Goal: Information Seeking & Learning: Learn about a topic

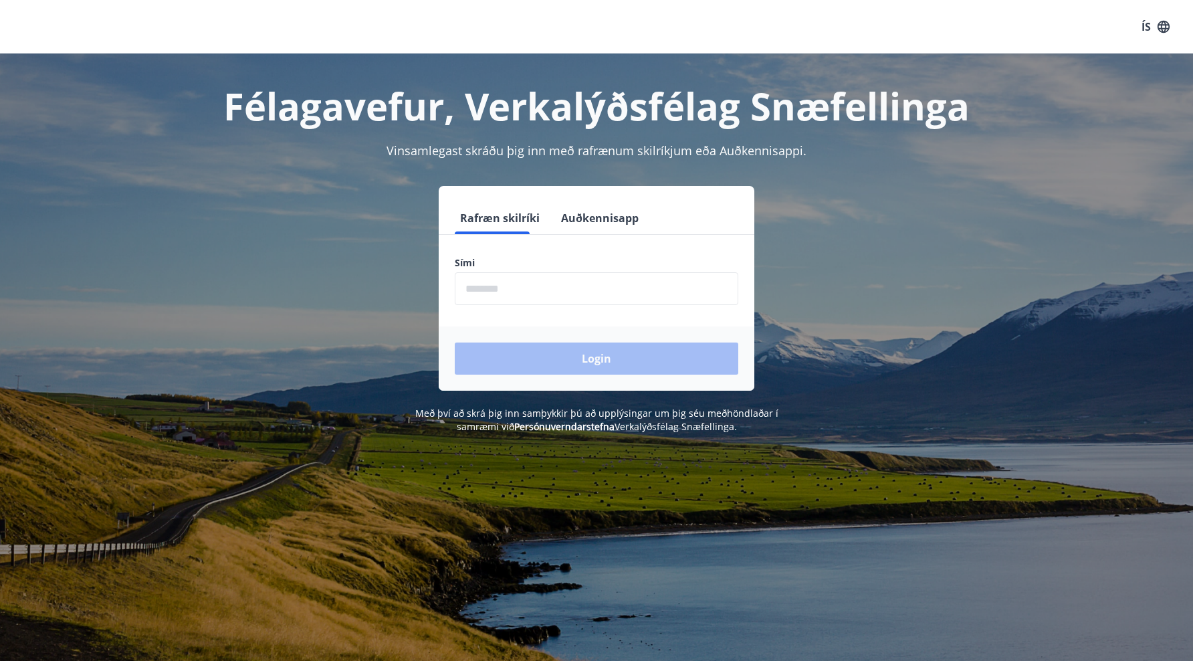
click at [566, 275] on input "phone" at bounding box center [597, 288] width 284 height 33
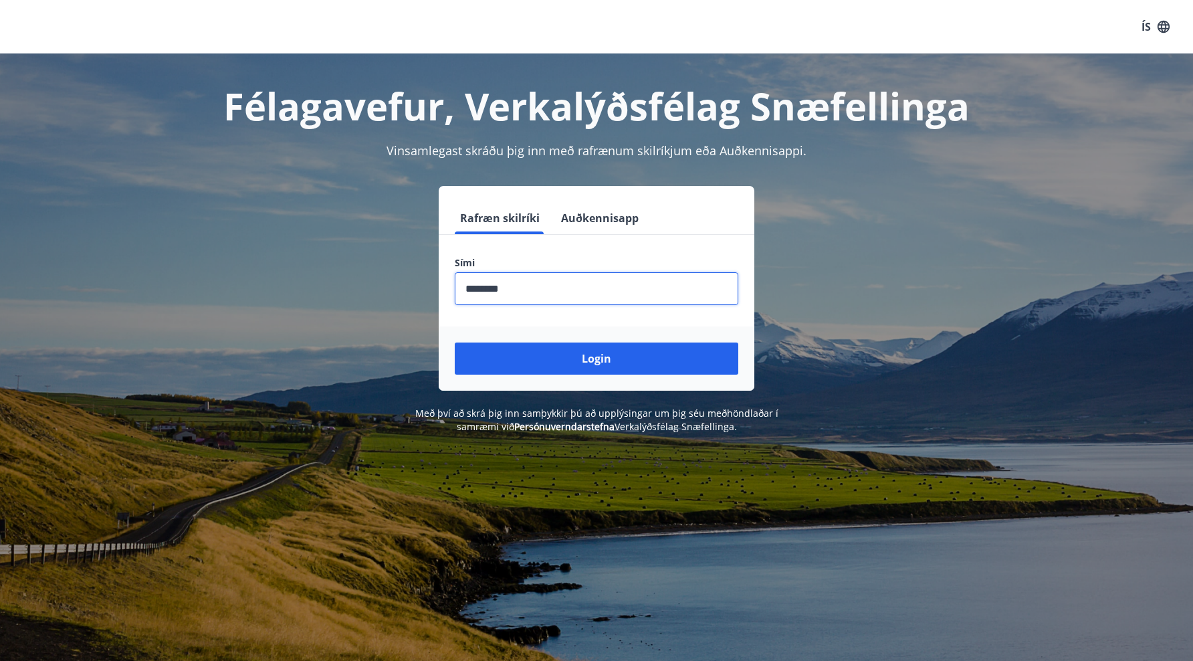
type input "********"
click at [455, 342] on button "Login" at bounding box center [597, 358] width 284 height 32
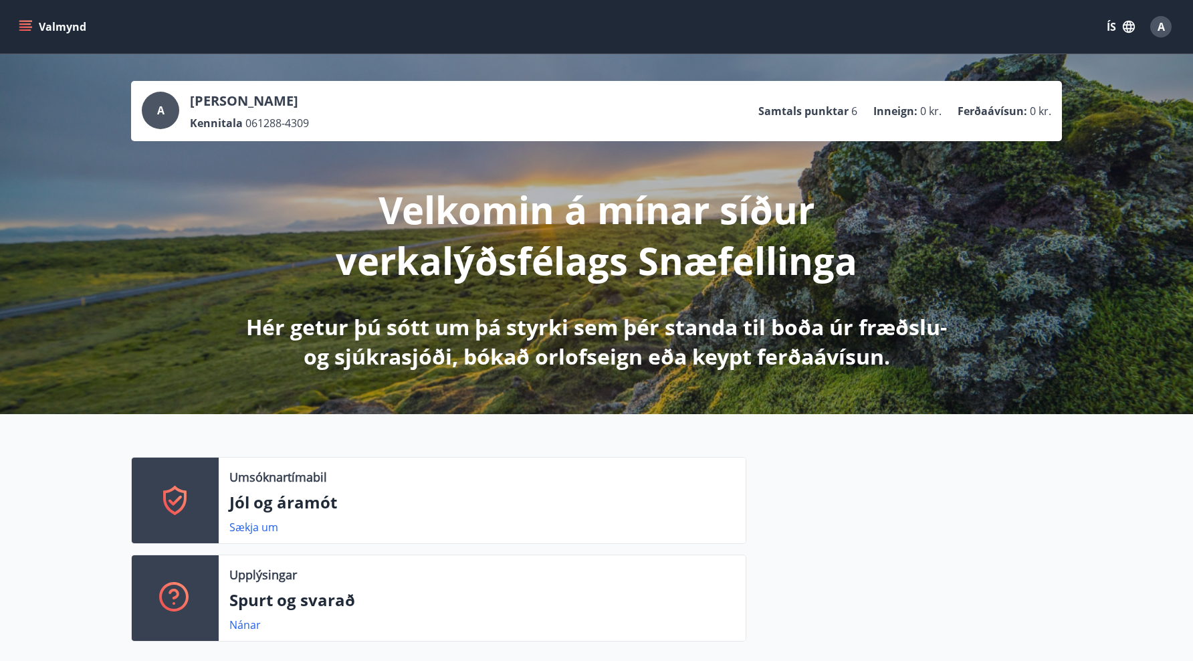
click at [19, 25] on icon "menu" at bounding box center [25, 26] width 13 height 13
click at [1106, 21] on button "ÍS" at bounding box center [1120, 27] width 43 height 24
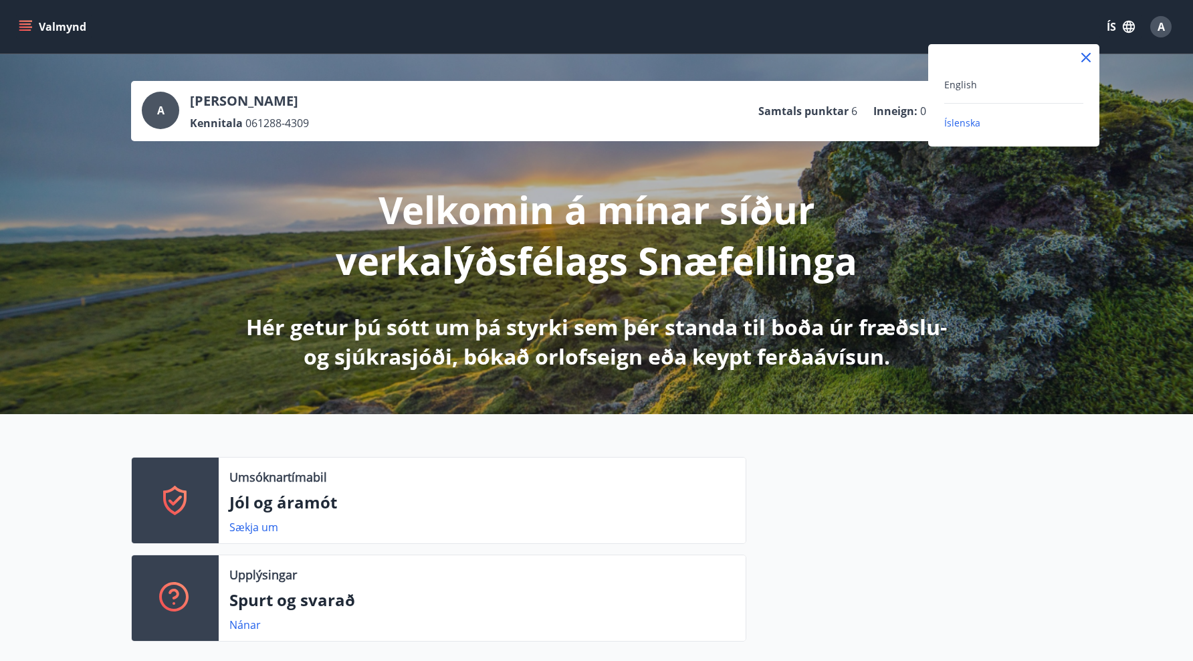
click at [1012, 100] on div "English" at bounding box center [1013, 89] width 139 height 27
click at [968, 88] on span "English" at bounding box center [960, 84] width 33 height 13
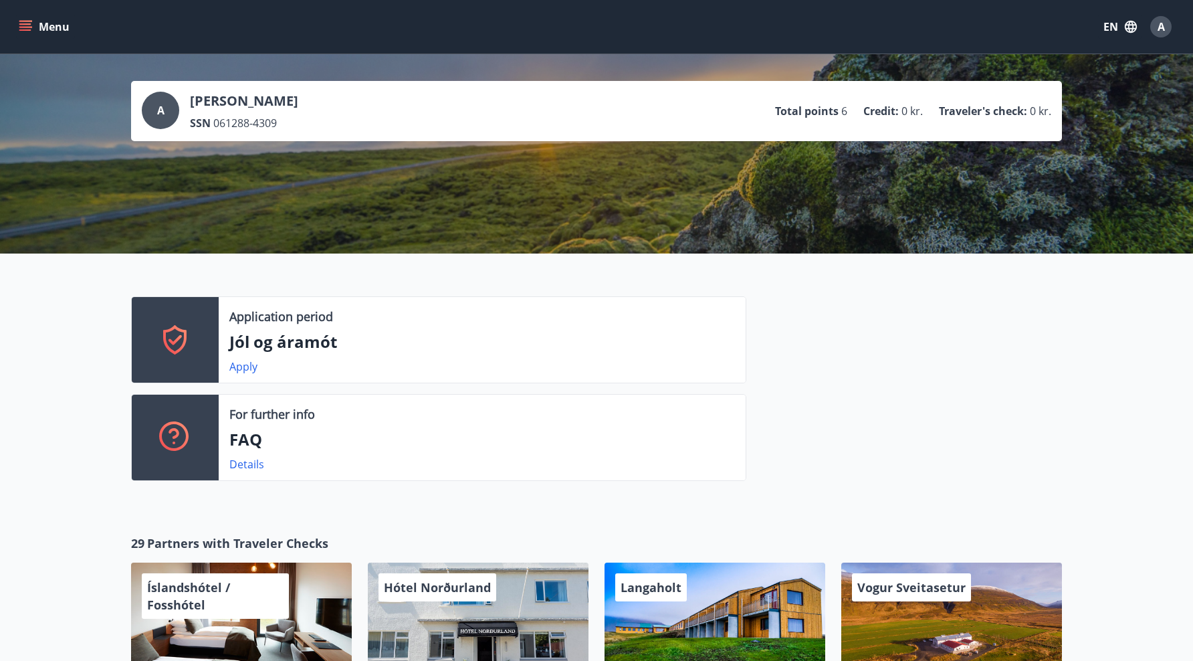
click at [23, 29] on icon "menu" at bounding box center [25, 29] width 12 height 1
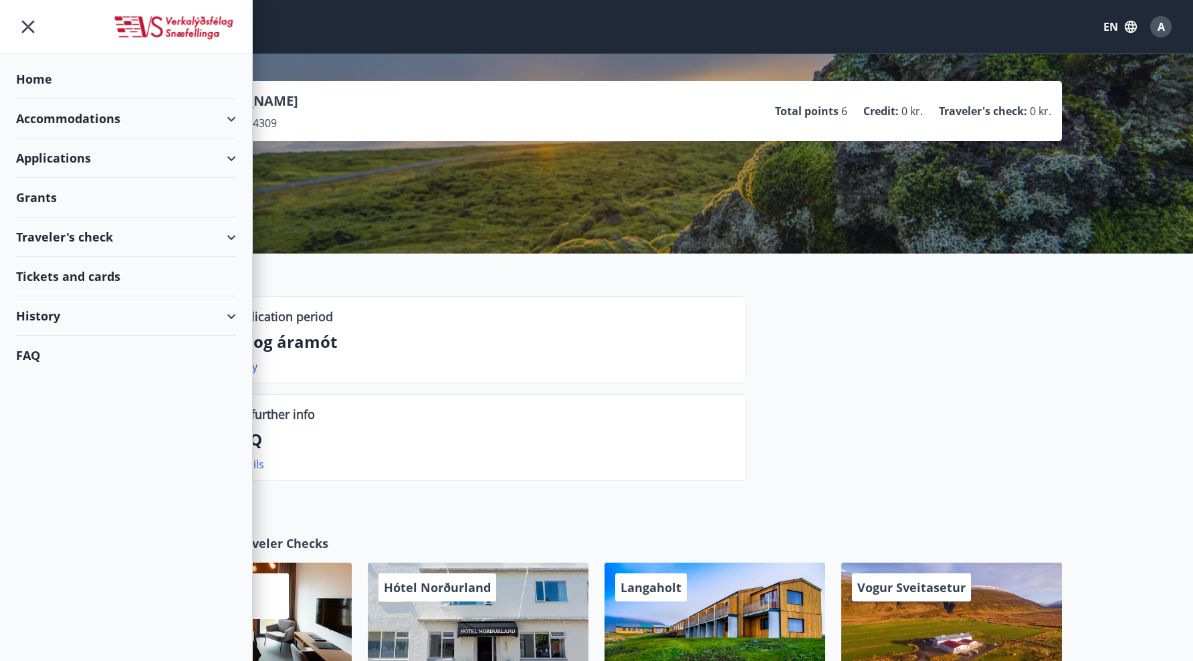
click at [112, 116] on div "Accommodations" at bounding box center [126, 118] width 220 height 39
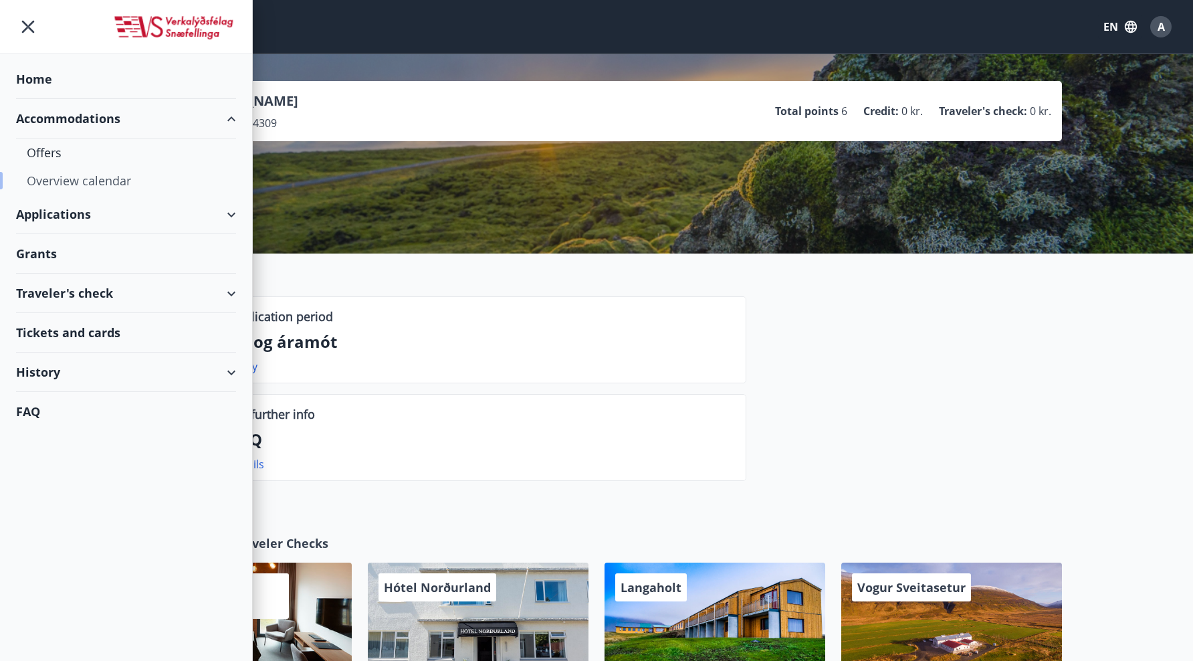
click at [108, 180] on div "Overview calendar" at bounding box center [126, 180] width 199 height 28
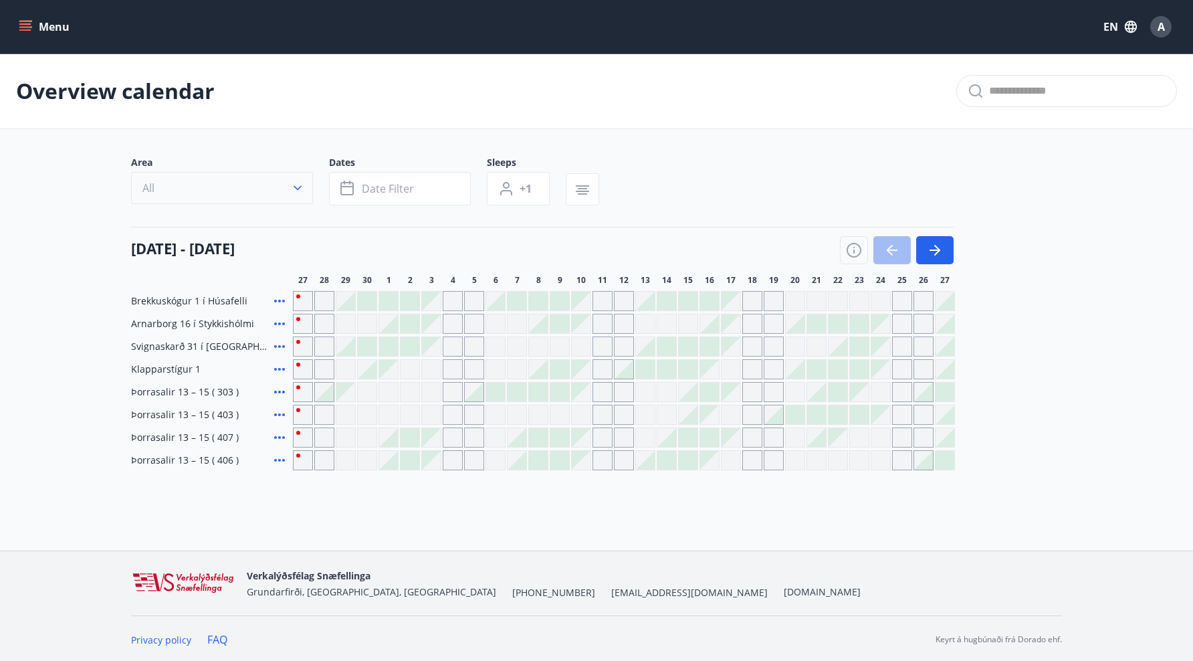
click at [275, 190] on button "All" at bounding box center [222, 188] width 182 height 32
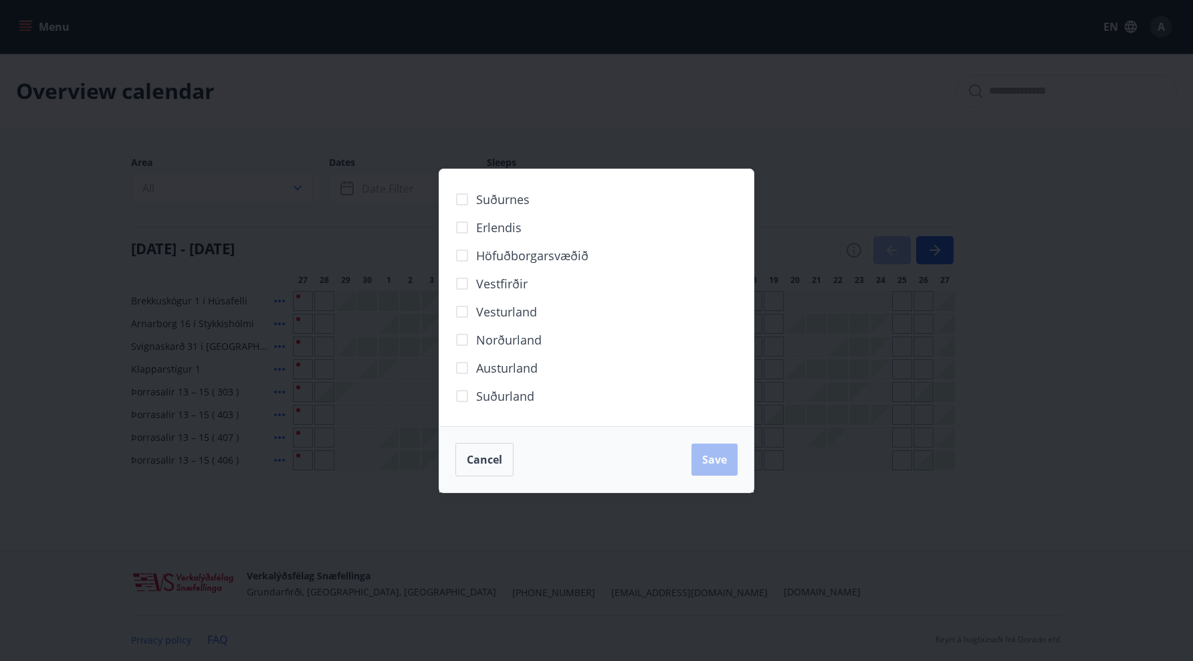
click at [518, 255] on span "Höfuðborgarsvæðið" at bounding box center [532, 255] width 112 height 17
click at [726, 458] on span "Save" at bounding box center [714, 459] width 25 height 15
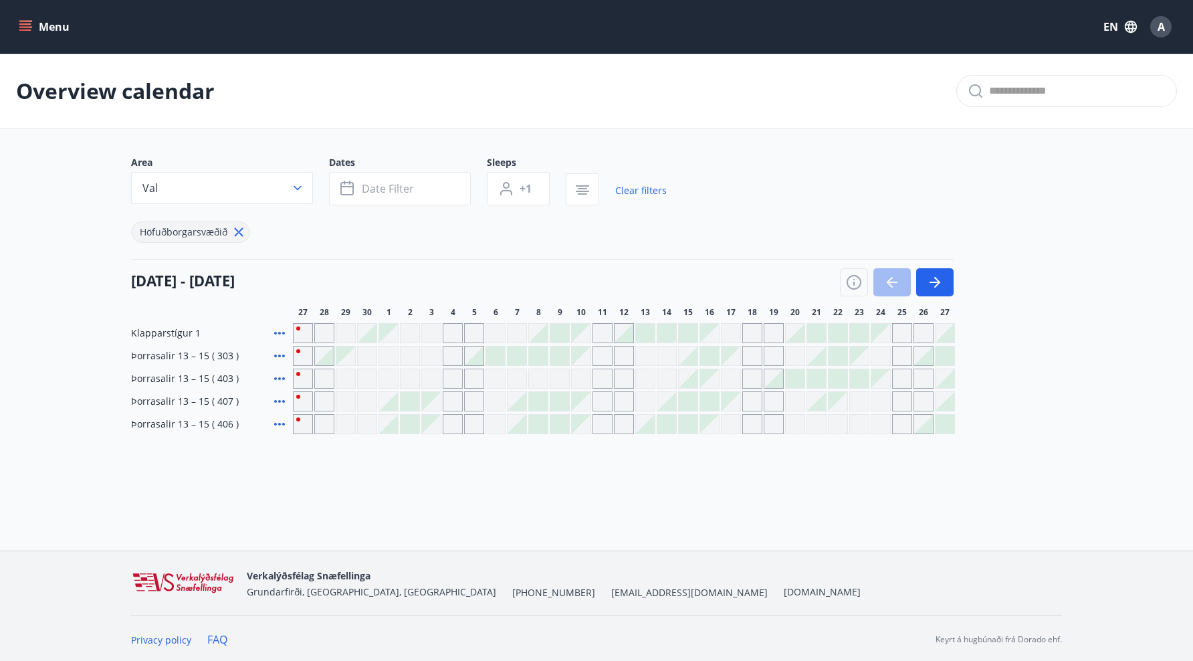
click at [296, 327] on div "Grey days are not available" at bounding box center [303, 333] width 20 height 20
click at [444, 253] on div "Area Val Dates Date filter Sleeps +1 Clear filters Höfuðborgarsvæðið 27 Septemb…" at bounding box center [596, 295] width 931 height 278
click at [295, 328] on div "Grey days are not available" at bounding box center [303, 333] width 20 height 20
click at [280, 331] on icon at bounding box center [279, 333] width 16 height 16
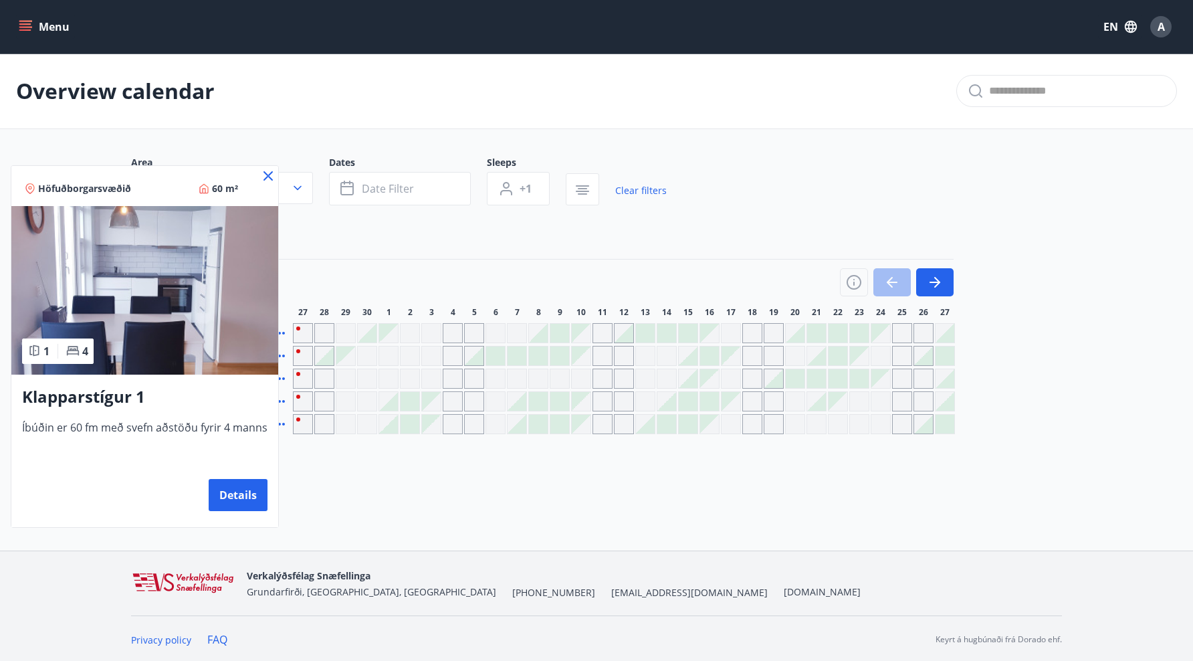
click at [264, 175] on icon at bounding box center [268, 176] width 16 height 16
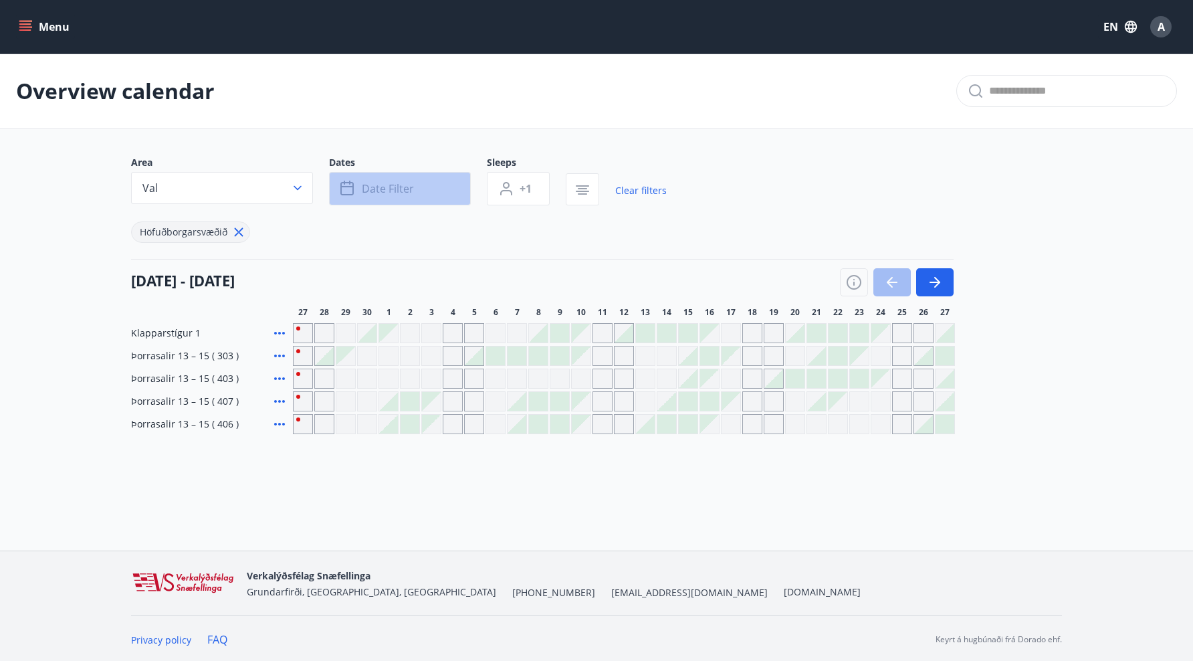
click at [382, 199] on button "Date filter" at bounding box center [400, 188] width 142 height 33
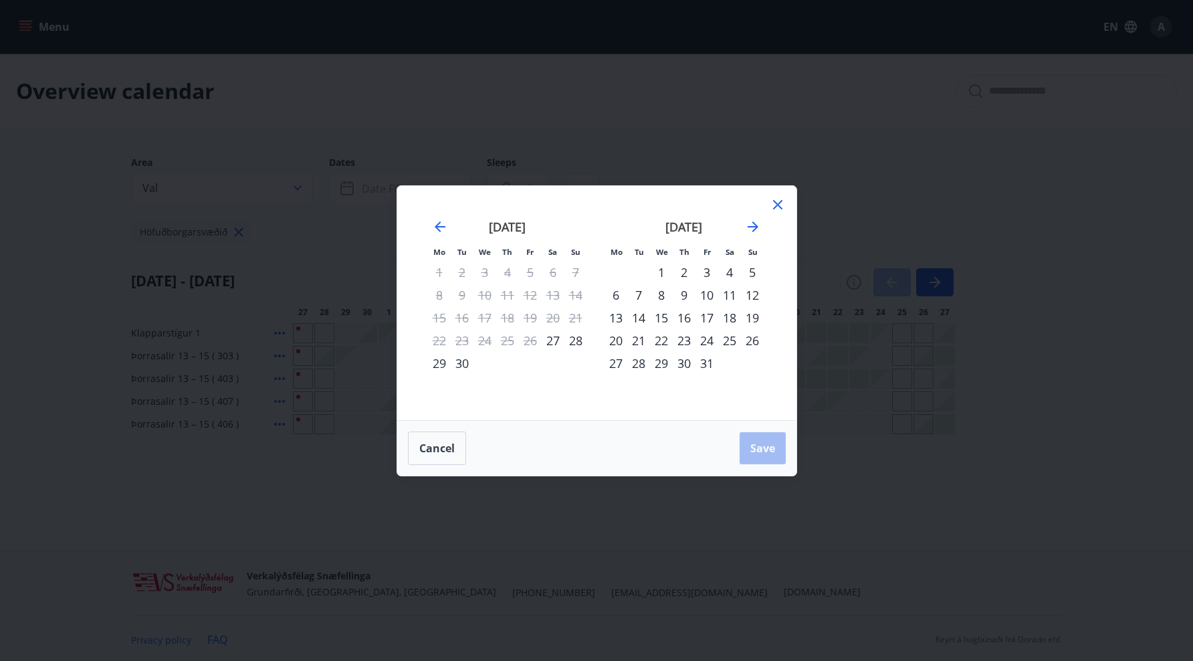
click at [711, 302] on div "10" at bounding box center [706, 295] width 23 height 23
click at [756, 298] on div "12" at bounding box center [752, 295] width 23 height 23
click at [758, 442] on span "Save" at bounding box center [762, 448] width 25 height 15
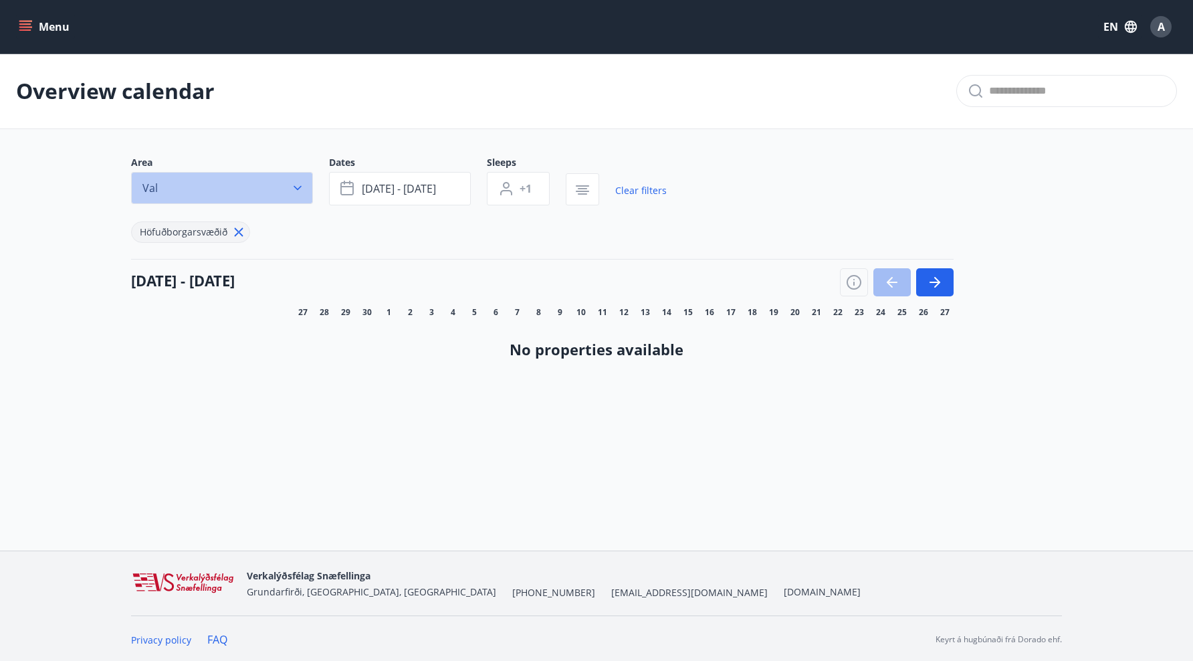
click at [285, 189] on button "Val" at bounding box center [222, 188] width 182 height 32
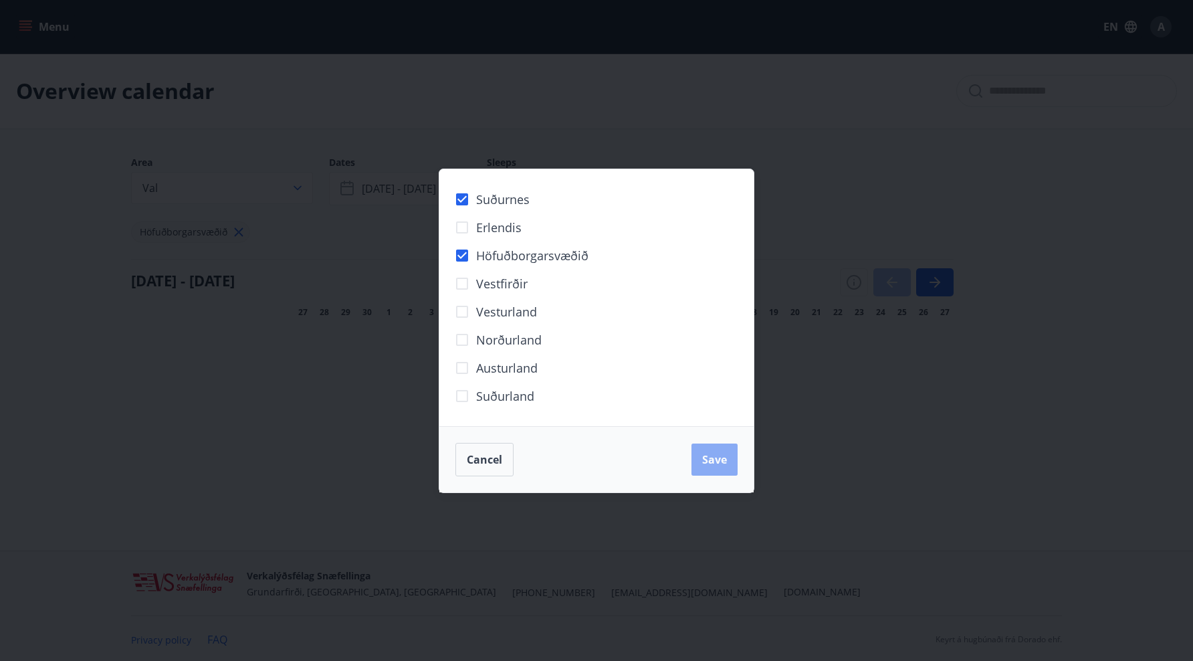
click at [734, 458] on button "Save" at bounding box center [714, 459] width 46 height 32
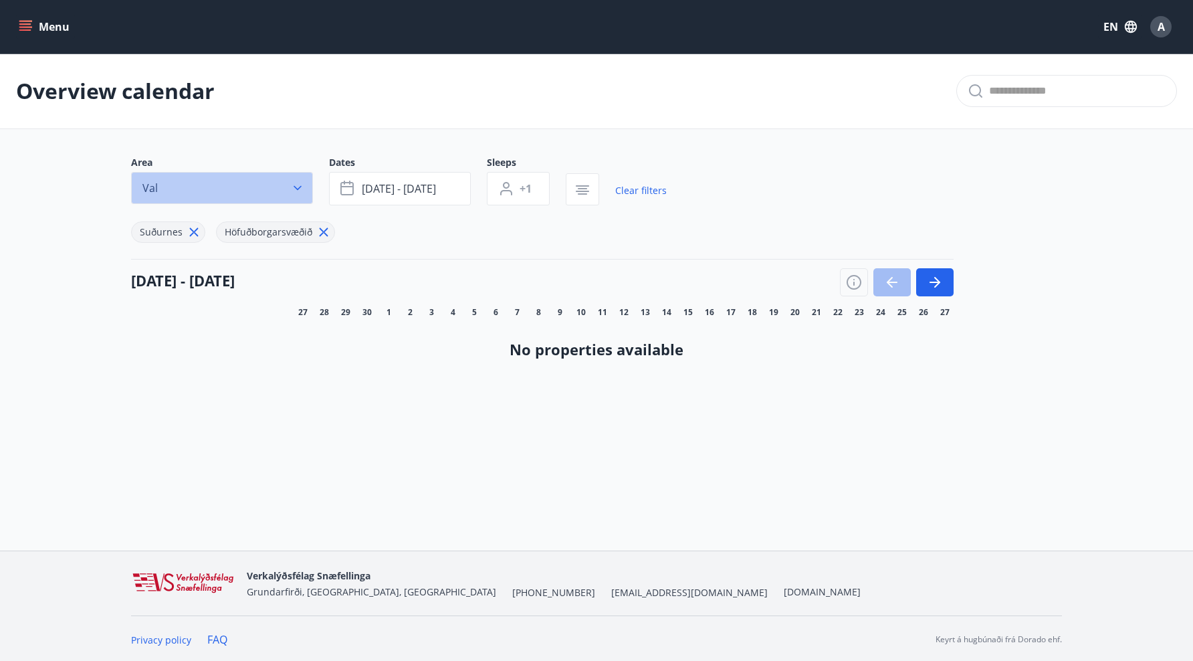
click at [284, 183] on button "Val" at bounding box center [222, 188] width 182 height 32
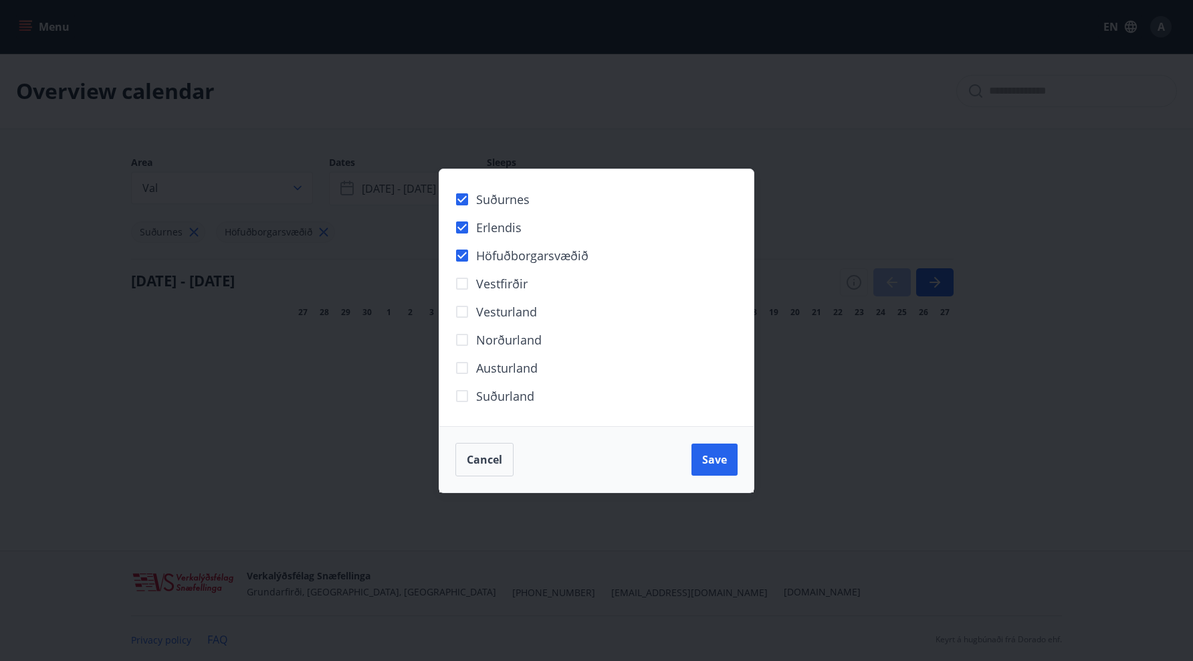
click at [506, 291] on span "Vestfirðir" at bounding box center [501, 283] width 51 height 17
click at [506, 308] on span "Vesturland" at bounding box center [506, 311] width 61 height 17
click at [507, 349] on label "Norðurland" at bounding box center [495, 340] width 94 height 28
click at [512, 378] on label "Austurland" at bounding box center [493, 368] width 90 height 28
click at [513, 400] on span "Suðurland" at bounding box center [505, 395] width 58 height 17
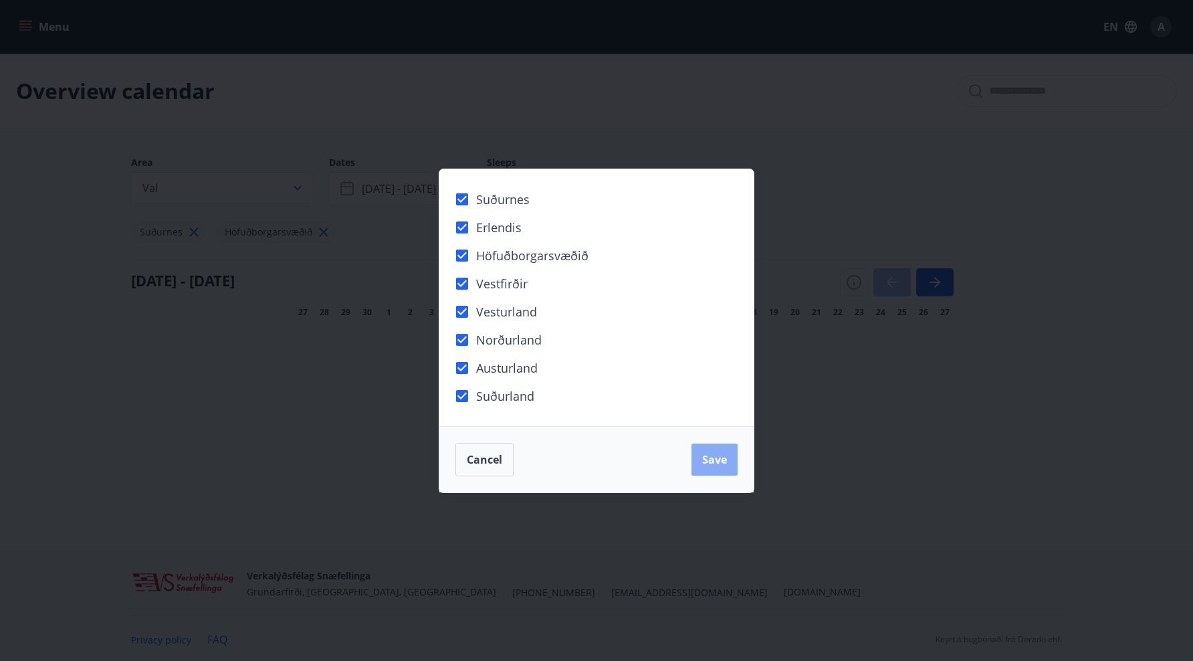
click at [717, 463] on span "Save" at bounding box center [714, 459] width 25 height 15
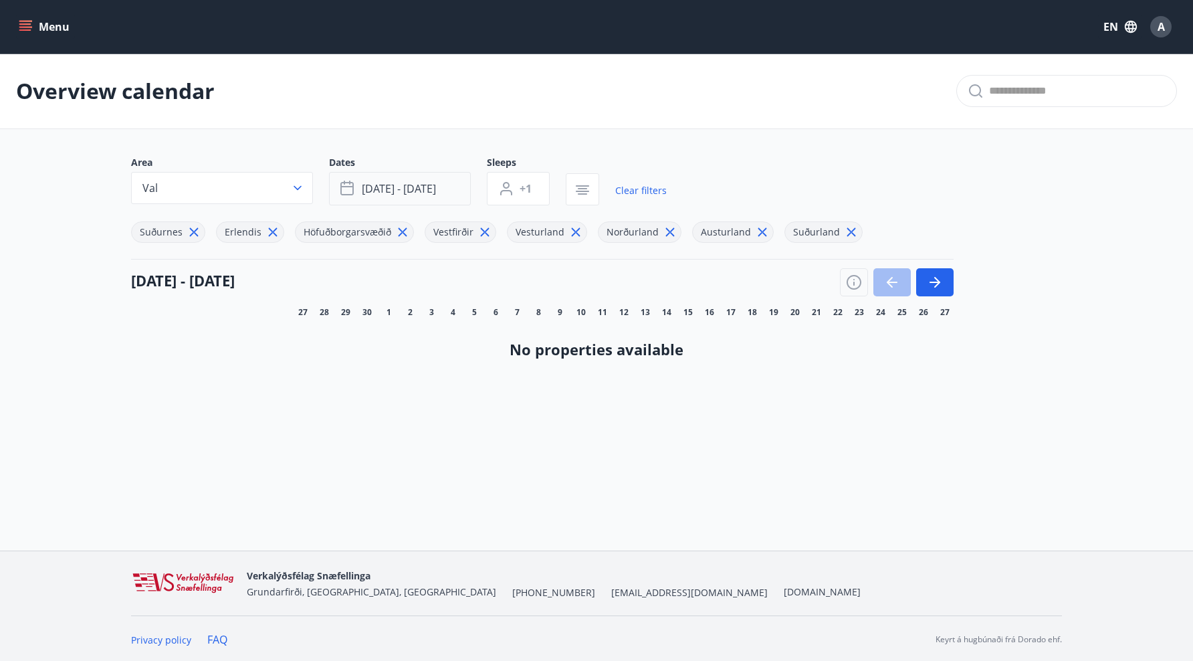
click at [453, 197] on button "Oct 10 - Oct 12" at bounding box center [400, 188] width 142 height 33
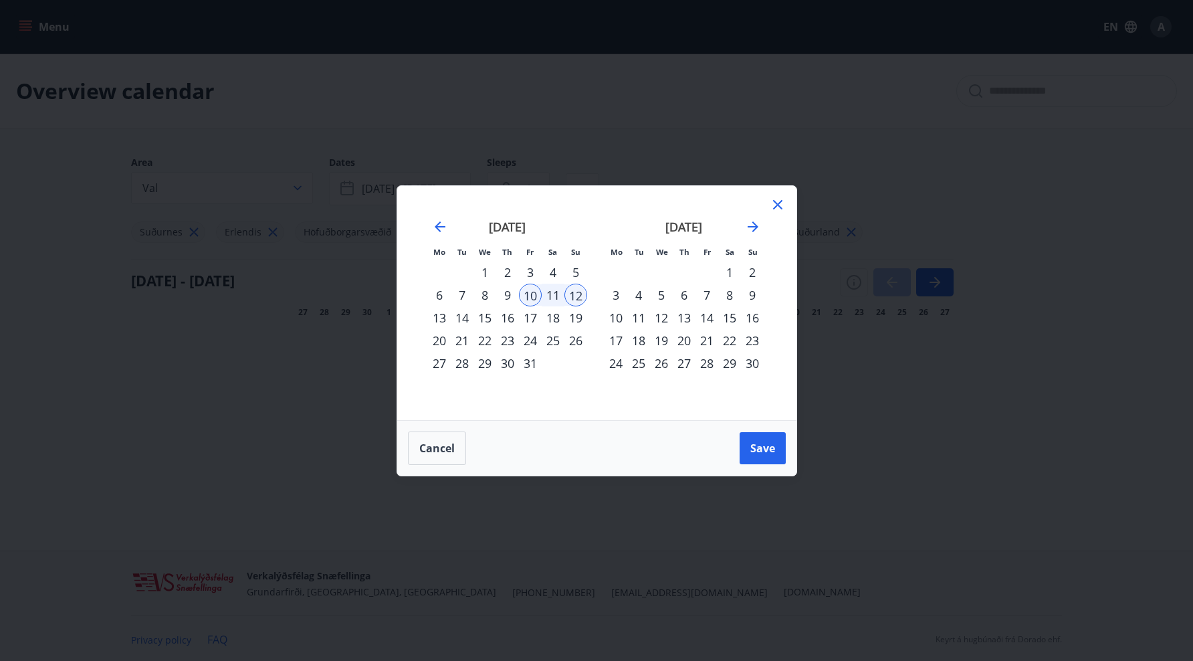
click at [528, 336] on div "24" at bounding box center [530, 340] width 23 height 23
click at [579, 340] on div "26" at bounding box center [575, 340] width 23 height 23
click at [748, 456] on button "Save" at bounding box center [763, 448] width 46 height 32
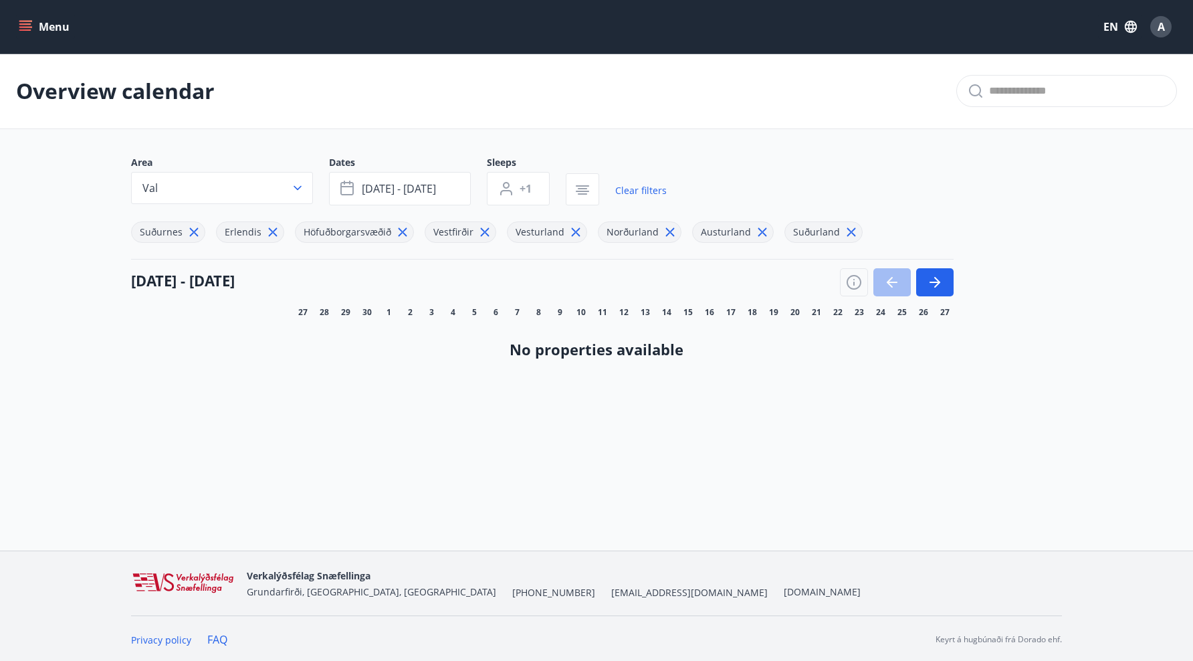
click at [195, 228] on icon at bounding box center [194, 232] width 15 height 15
click at [189, 229] on icon at bounding box center [188, 232] width 9 height 9
click at [189, 229] on span "Höfuðborgarsvæðið" at bounding box center [184, 231] width 88 height 13
click at [239, 230] on icon at bounding box center [239, 232] width 9 height 9
click at [239, 230] on span "Vesturland" at bounding box center [246, 231] width 49 height 13
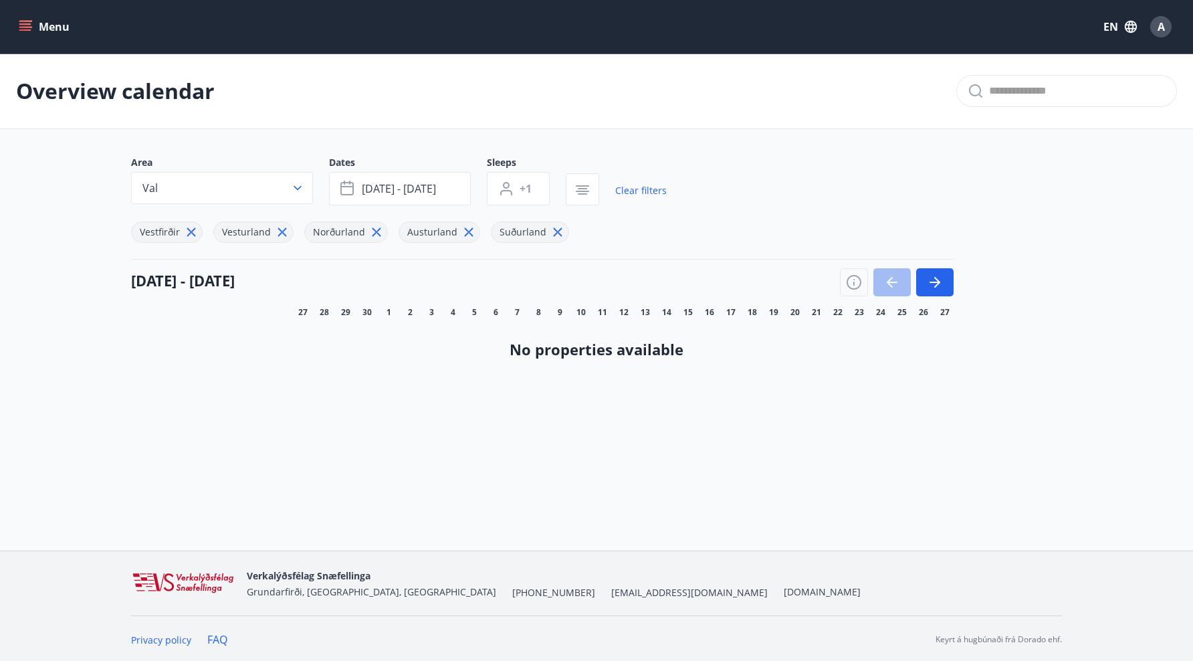
click at [194, 230] on icon at bounding box center [191, 232] width 15 height 15
click at [194, 230] on icon at bounding box center [200, 232] width 15 height 15
click at [194, 230] on span "Norðurland" at bounding box center [166, 232] width 68 height 14
click at [205, 228] on icon at bounding box center [203, 232] width 9 height 9
click at [205, 228] on icon at bounding box center [201, 232] width 15 height 15
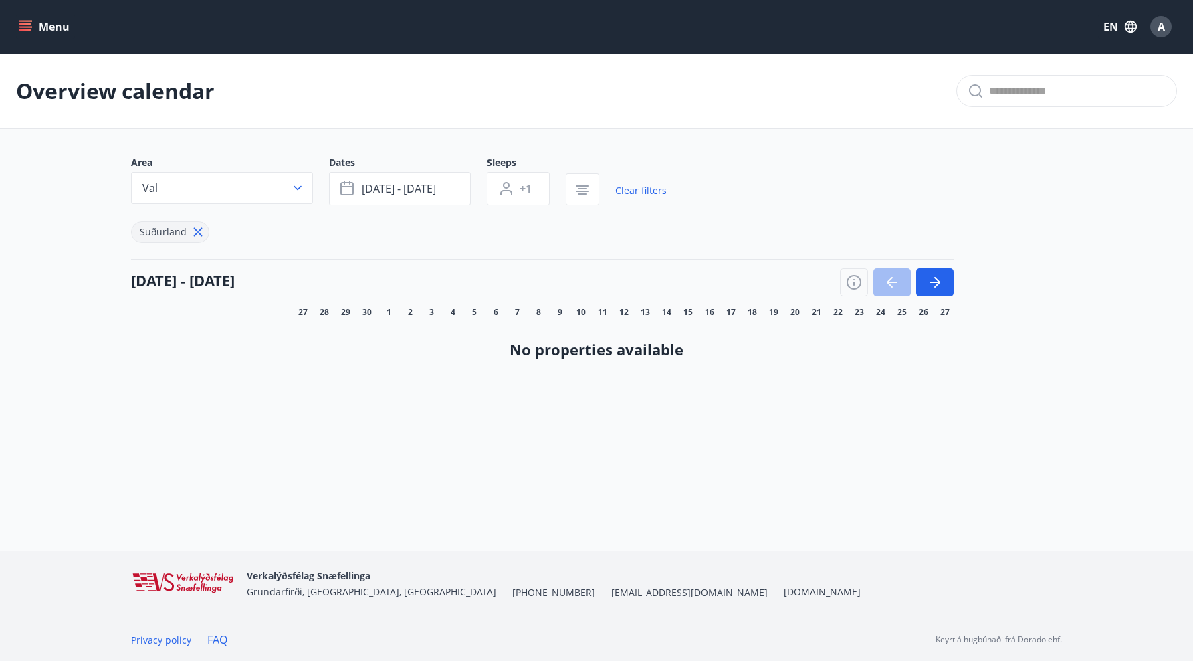
click at [205, 228] on div "Suðurland" at bounding box center [170, 231] width 78 height 21
click at [199, 228] on icon at bounding box center [198, 232] width 9 height 9
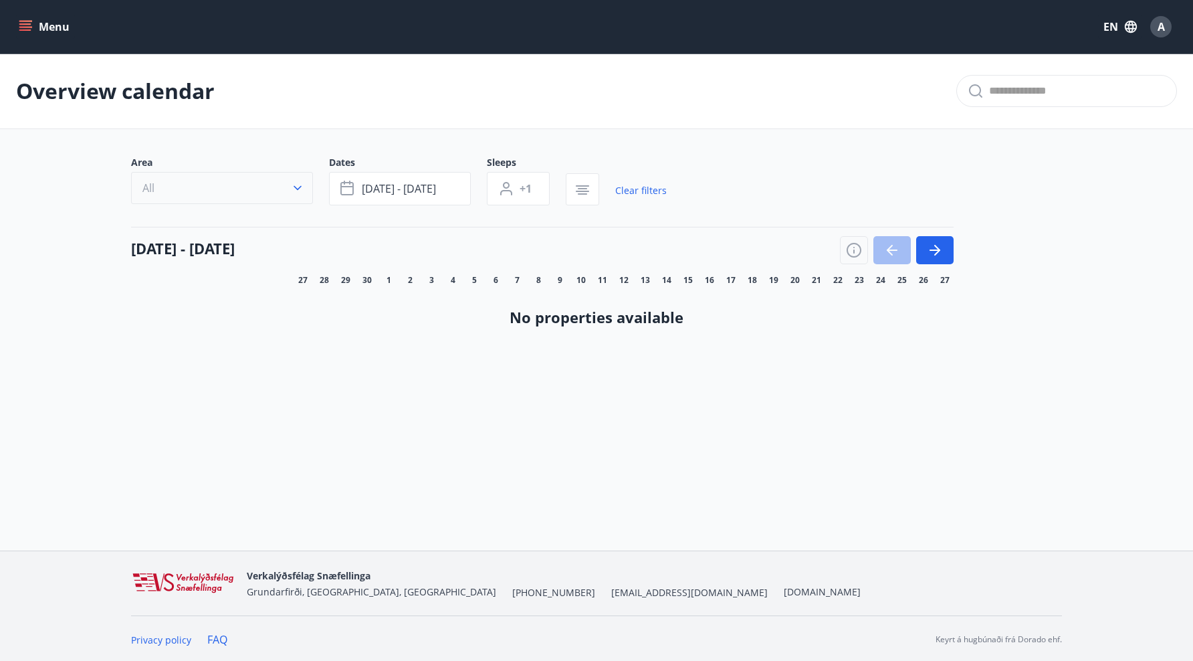
click at [293, 191] on icon "button" at bounding box center [297, 187] width 13 height 13
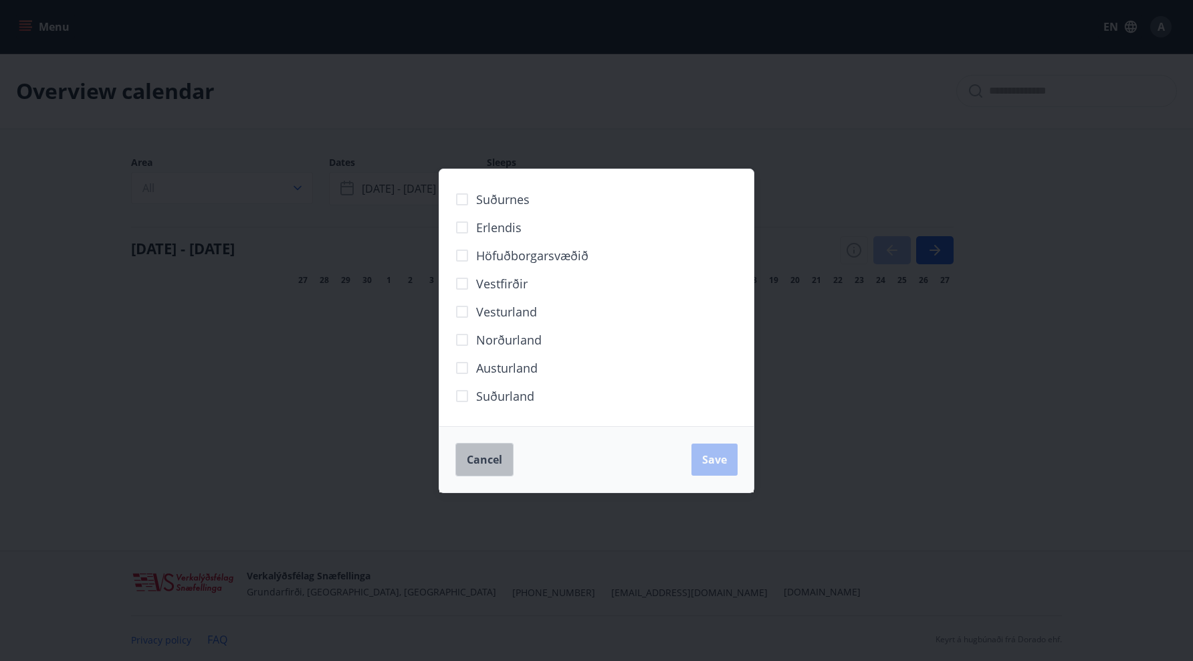
click at [499, 467] on button "Cancel" at bounding box center [484, 459] width 58 height 33
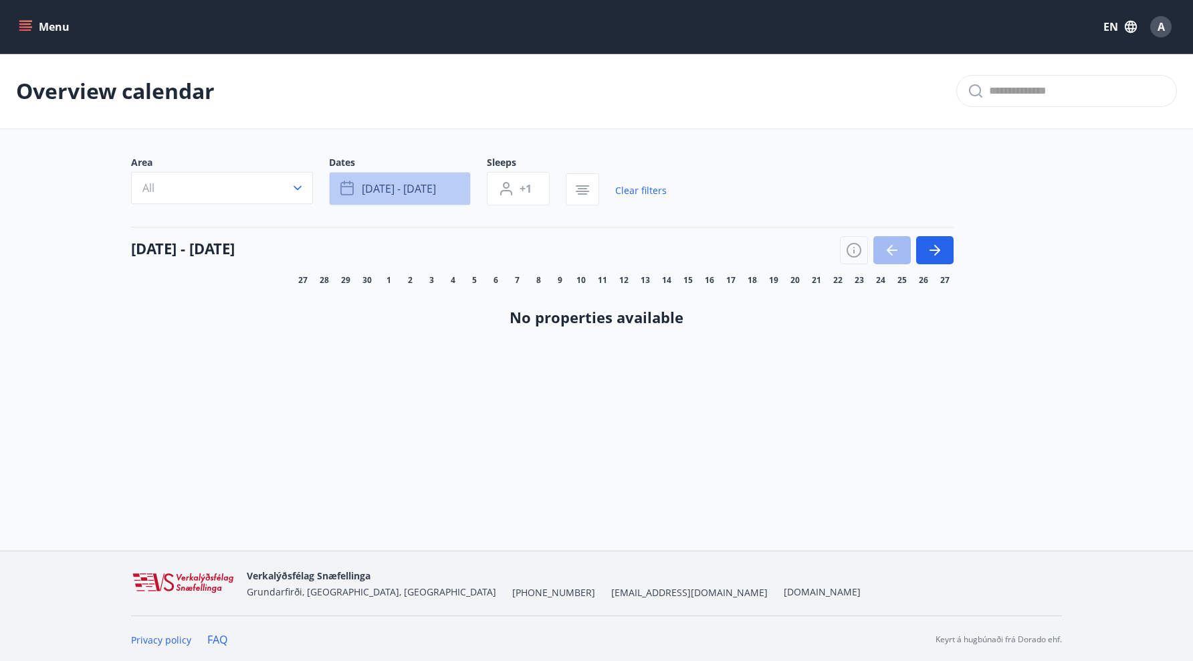
click at [368, 197] on button "Oct 24 - Oct 26" at bounding box center [400, 188] width 142 height 33
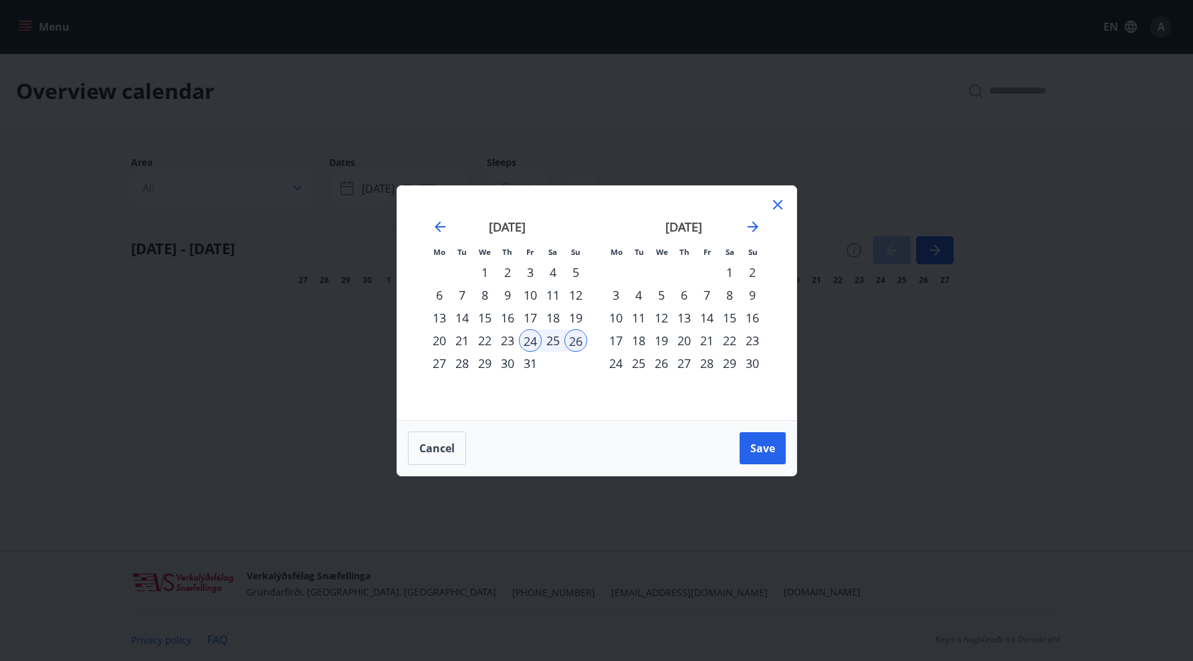
click at [532, 291] on div "10" at bounding box center [530, 295] width 23 height 23
click at [591, 296] on div "October 2025 1 2 3 4 5 6 7 8 9 10 11 12 13 14 15 16 17 18 19 20 21 22 23 24 25 …" at bounding box center [507, 311] width 177 height 219
click at [585, 293] on div "12" at bounding box center [575, 295] width 23 height 23
click at [768, 447] on span "Save" at bounding box center [762, 448] width 25 height 15
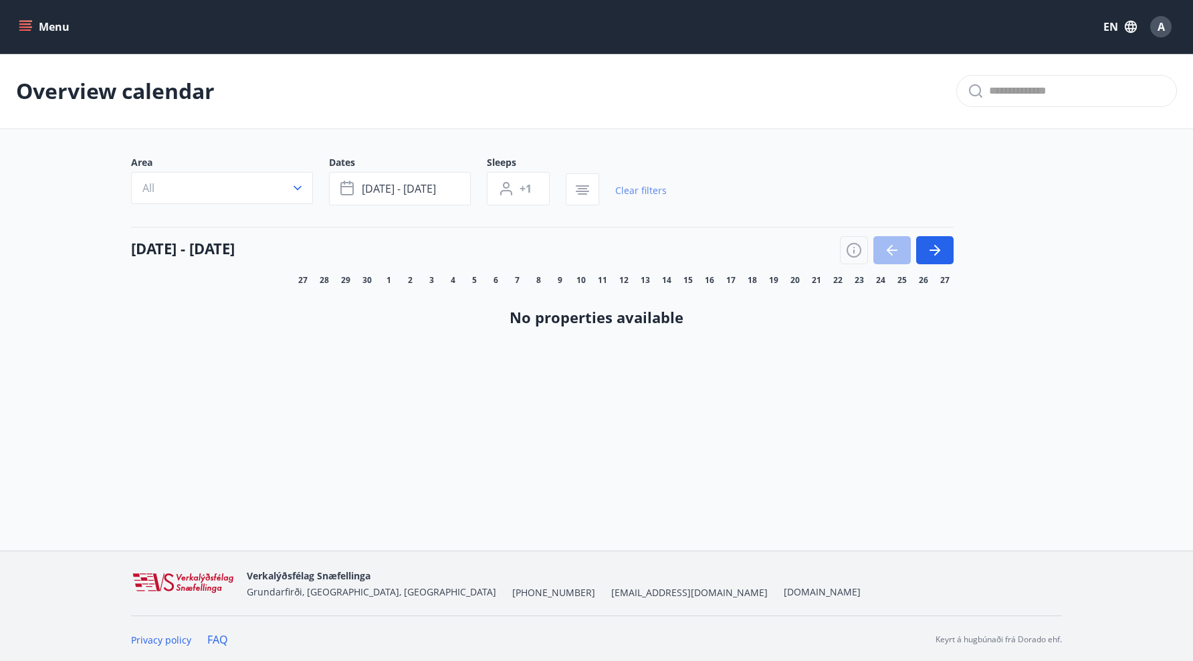
click at [617, 190] on link "Clear filters" at bounding box center [640, 190] width 51 height 29
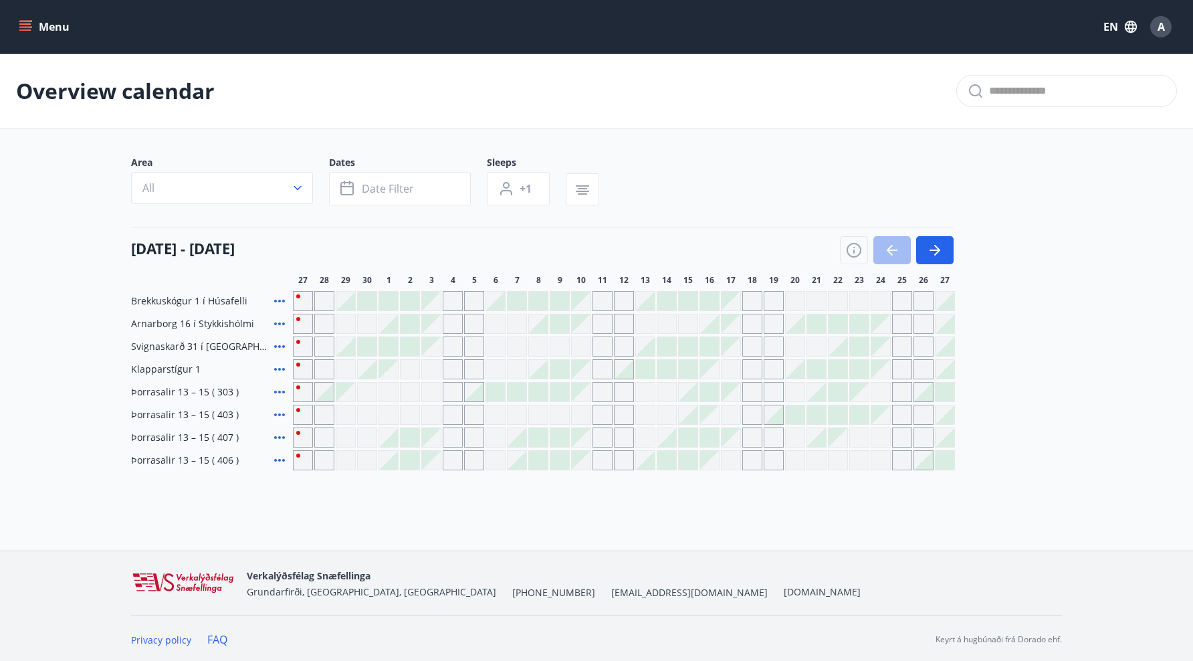
scroll to position [2, 0]
click at [853, 247] on icon "button" at bounding box center [854, 248] width 16 height 16
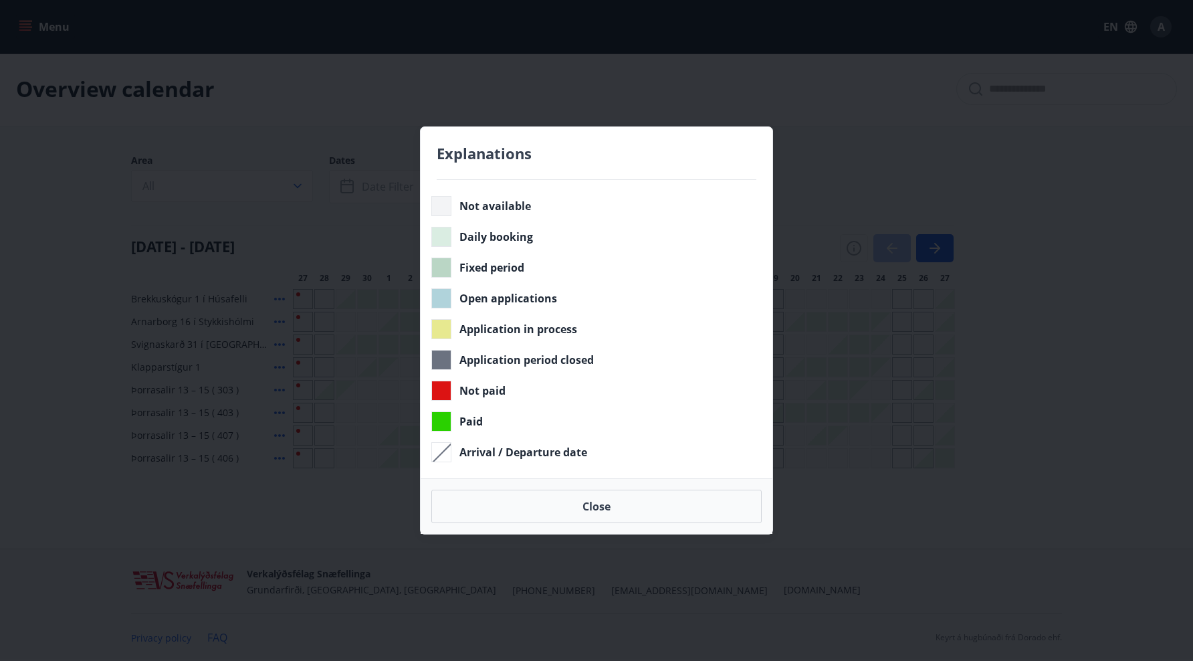
click at [811, 190] on div "Explanations Not available Daily booking Fixed period Open applications Applica…" at bounding box center [596, 330] width 1193 height 661
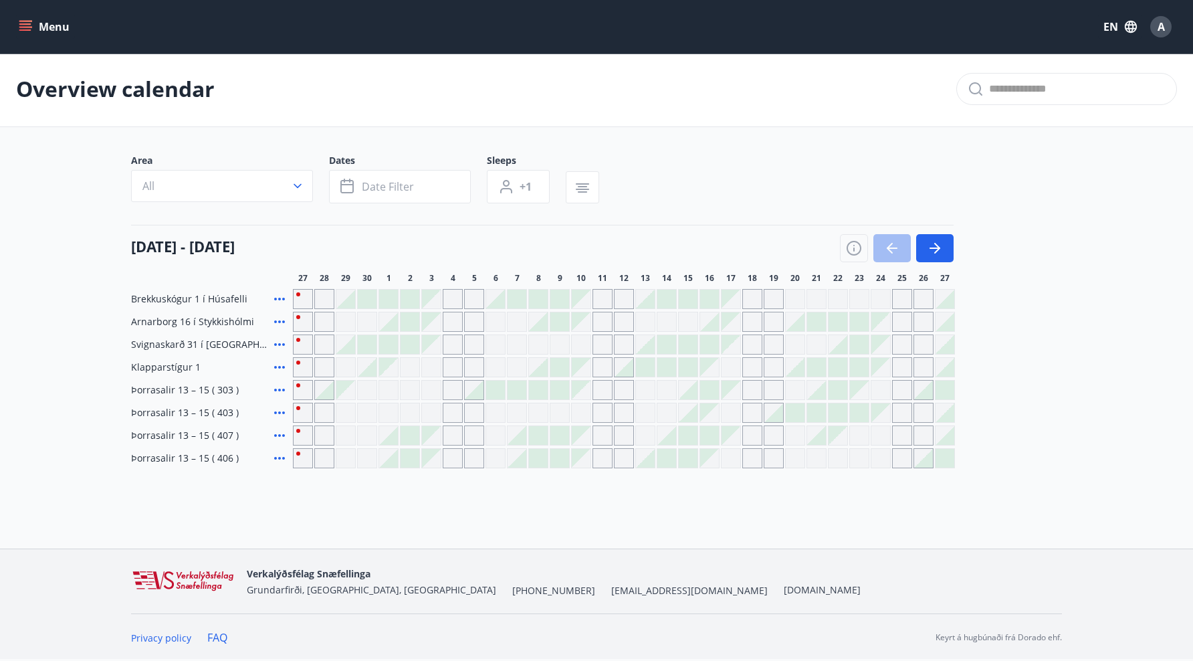
click at [60, 19] on button "Menu" at bounding box center [45, 27] width 59 height 24
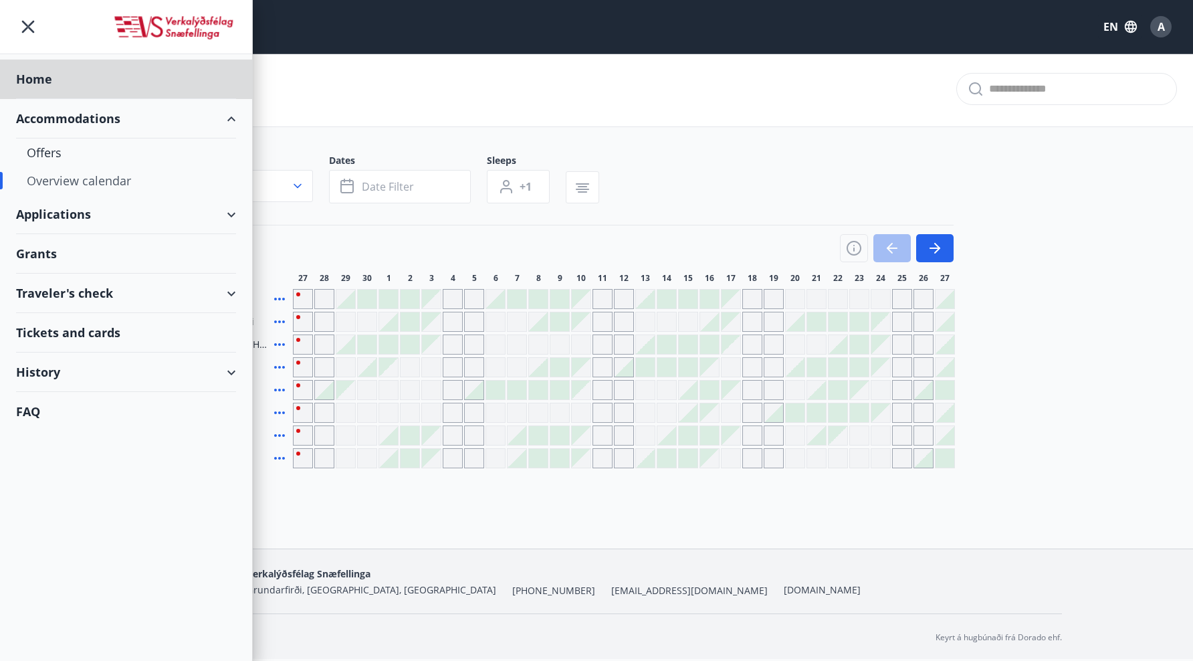
click at [84, 249] on div "Grants" at bounding box center [126, 253] width 220 height 39
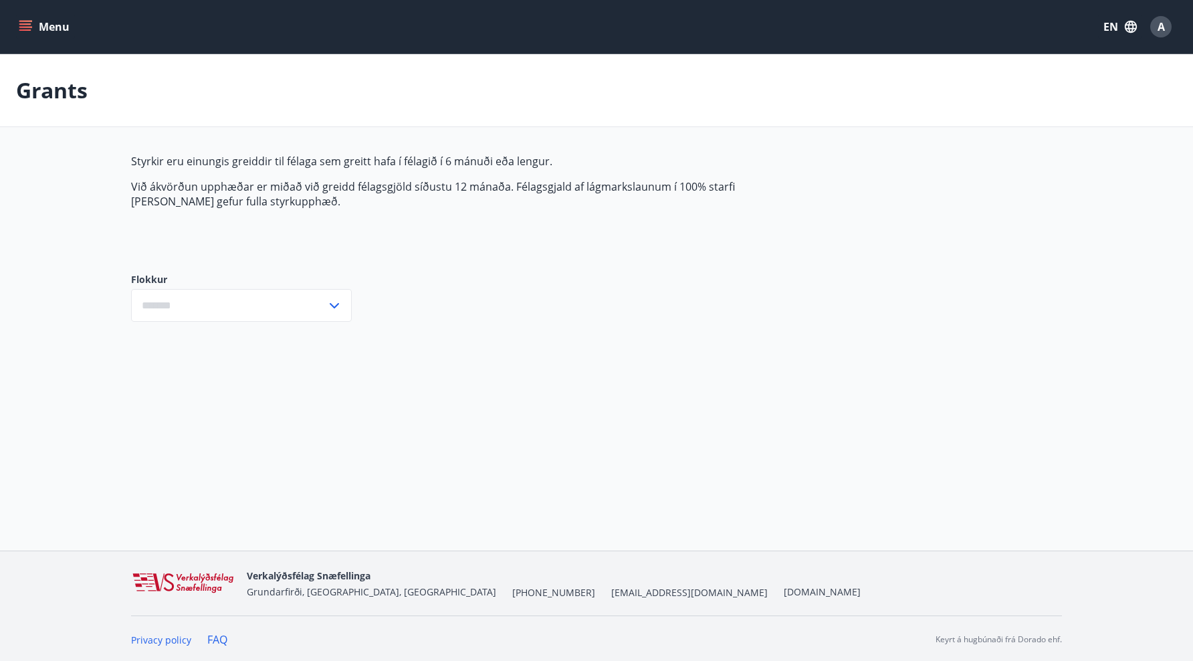
type input "***"
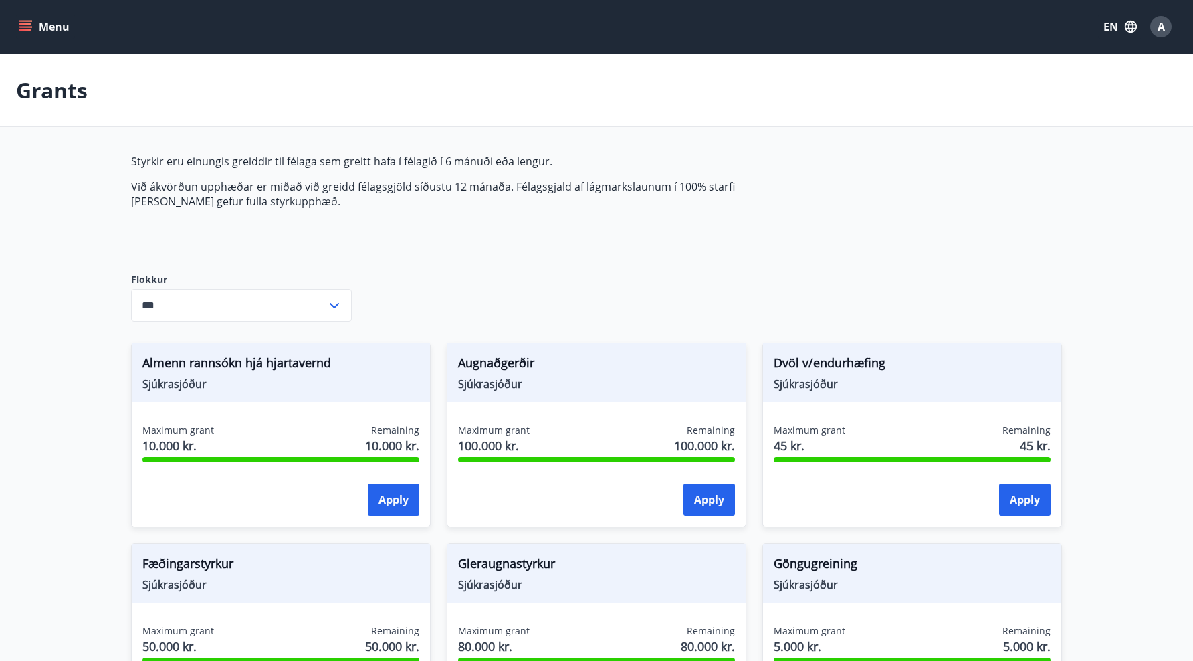
click at [1111, 19] on button "EN" at bounding box center [1120, 27] width 44 height 24
click at [972, 80] on span "English" at bounding box center [959, 84] width 33 height 13
click at [1131, 30] on icon "button" at bounding box center [1130, 26] width 15 height 15
click at [982, 120] on div "Íslenska" at bounding box center [1012, 122] width 139 height 16
click at [1123, 31] on icon "button" at bounding box center [1128, 26] width 15 height 15
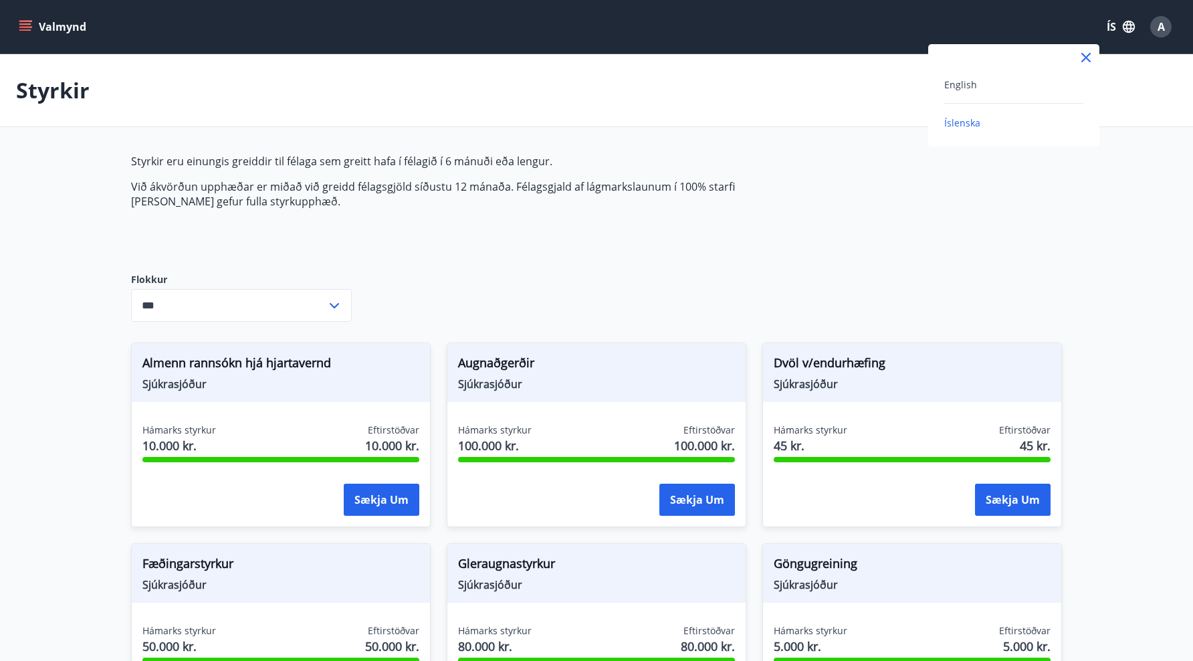
click at [1002, 85] on div "English" at bounding box center [1013, 84] width 139 height 16
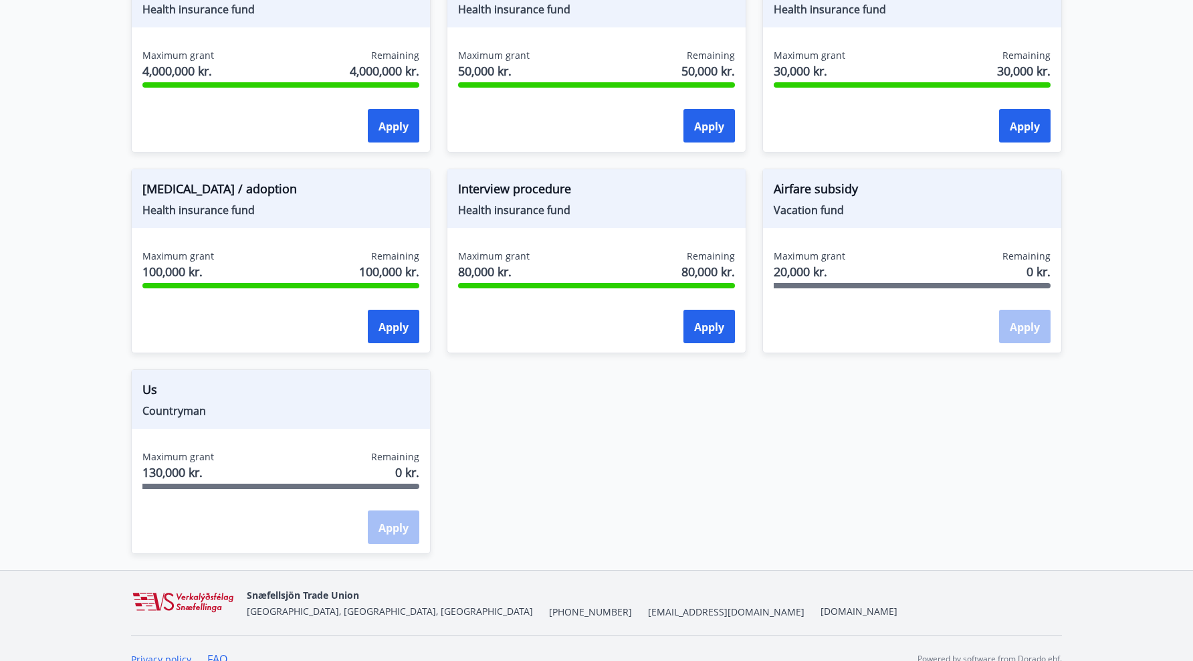
scroll to position [998, 0]
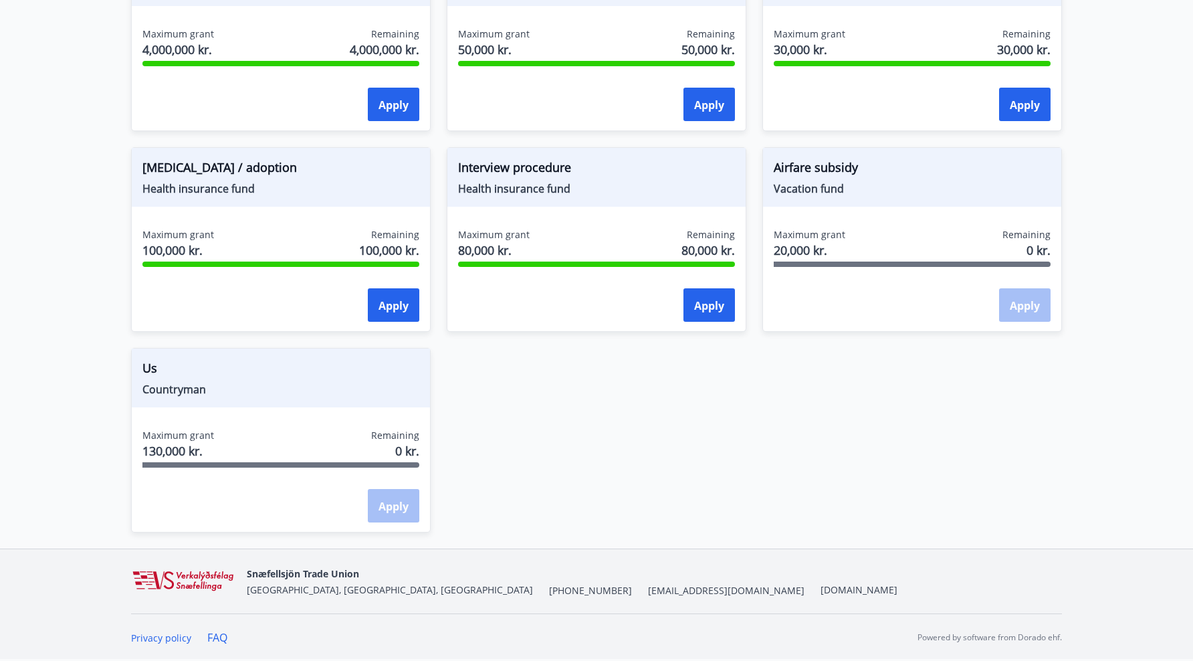
drag, startPoint x: 1074, startPoint y: 313, endPoint x: 825, endPoint y: 40, distance: 369.2
